Goal: Task Accomplishment & Management: Manage account settings

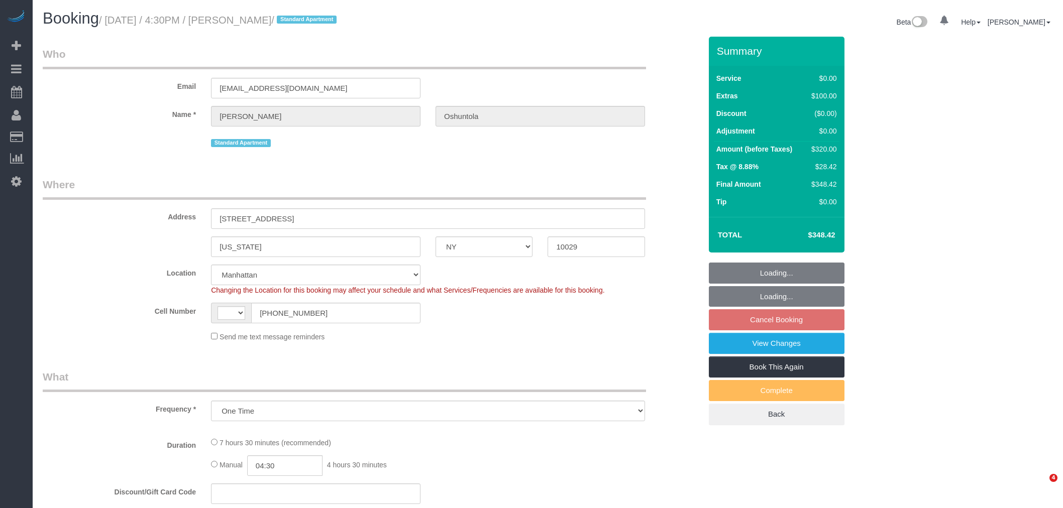
select select "NY"
select select "string:[GEOGRAPHIC_DATA]"
select select "2"
select select "object:996"
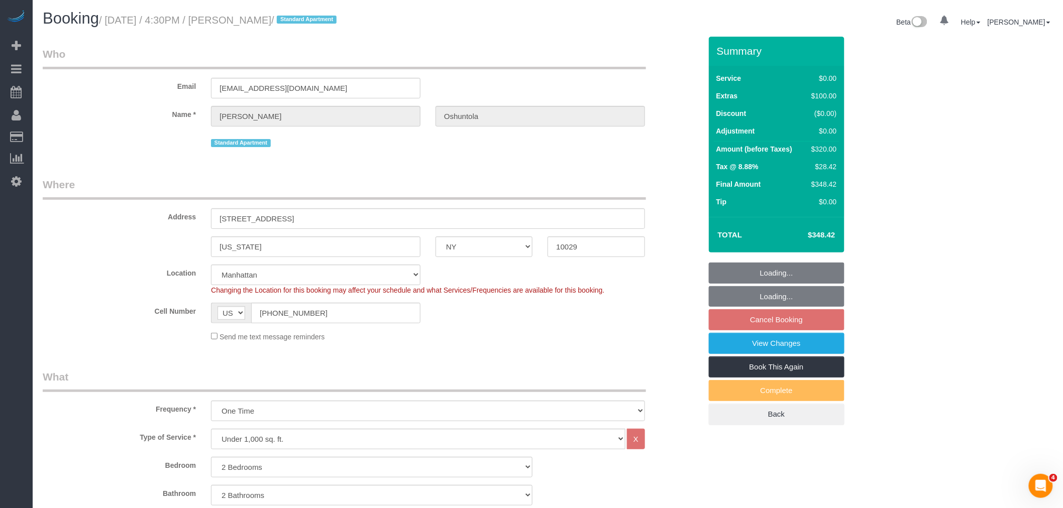
select select "string:stripe-pm_1QrhwN4VGloSiKo7UlGiOlJ6"
select select "number:89"
select select "number:90"
select select "number:15"
select select "number:5"
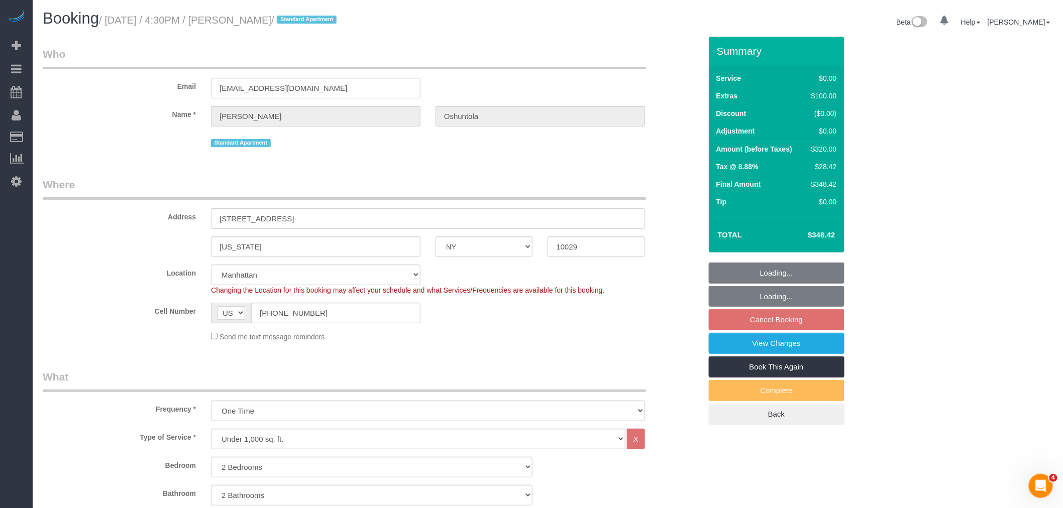
select select "2"
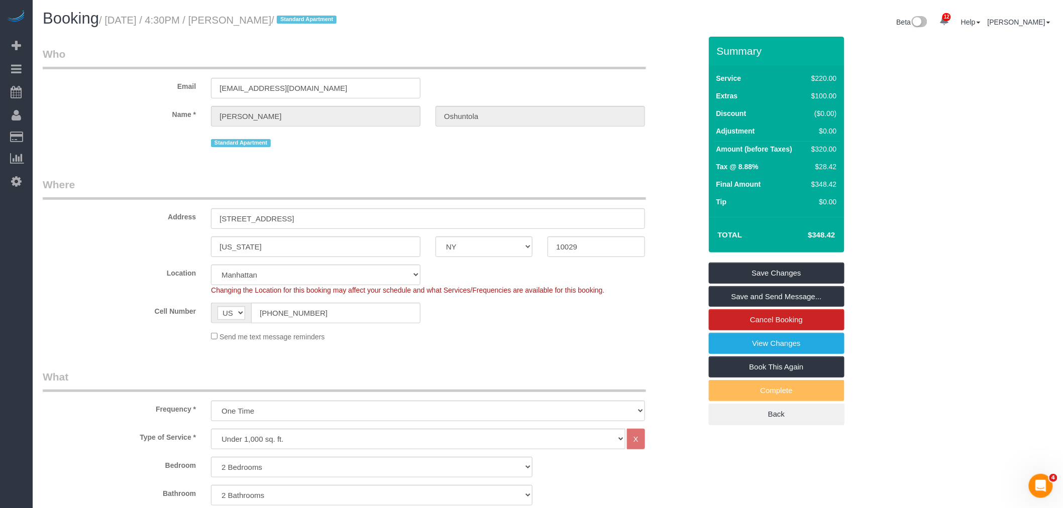
click at [477, 50] on legend "Who" at bounding box center [344, 58] width 603 height 23
click at [775, 347] on link "View Changes" at bounding box center [777, 343] width 136 height 21
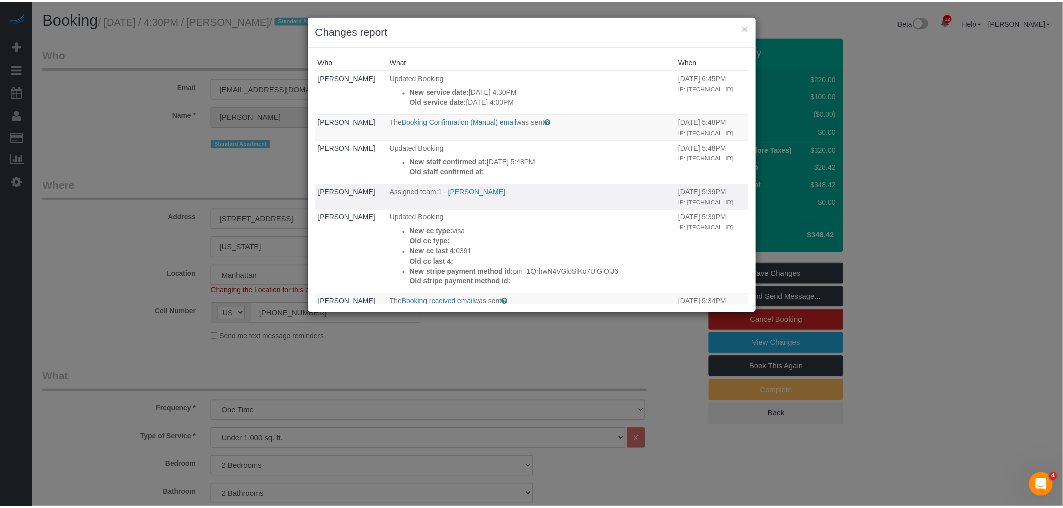
scroll to position [56, 0]
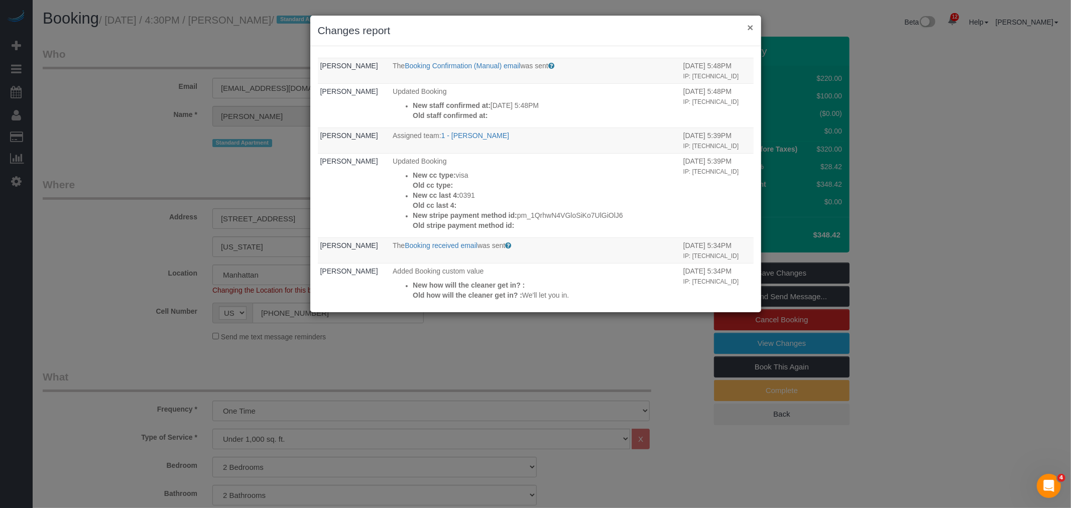
click at [749, 26] on button "×" at bounding box center [750, 27] width 6 height 11
